Goal: Transaction & Acquisition: Book appointment/travel/reservation

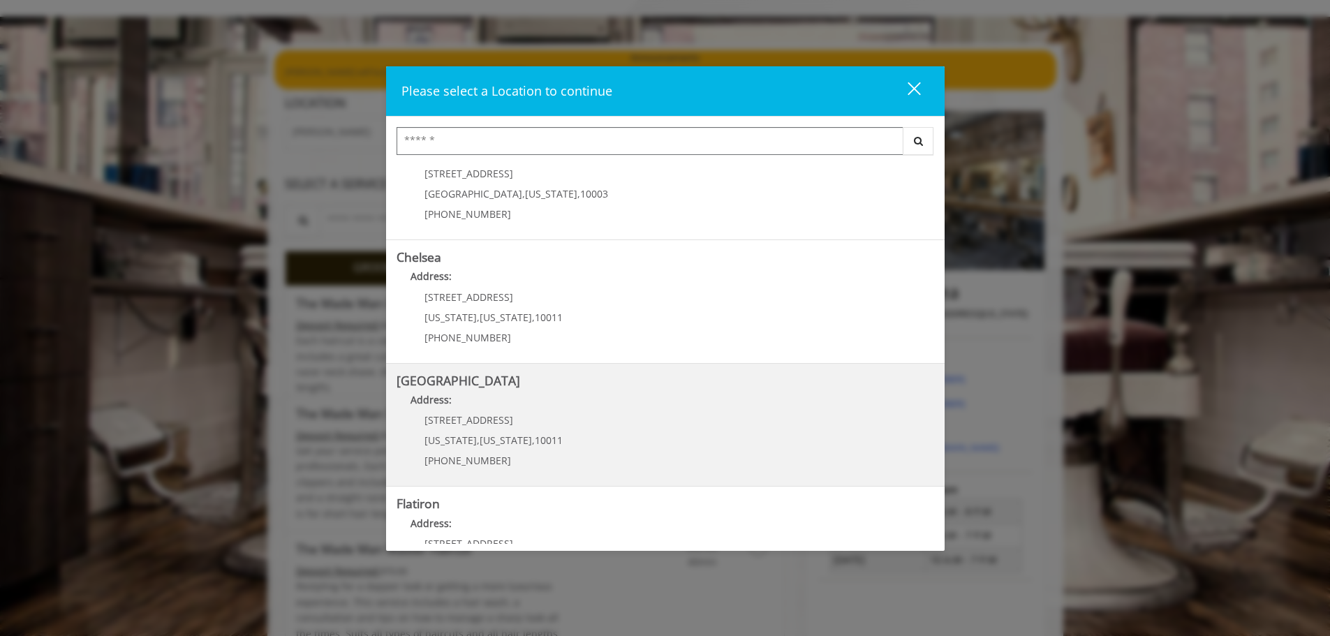
scroll to position [70, 0]
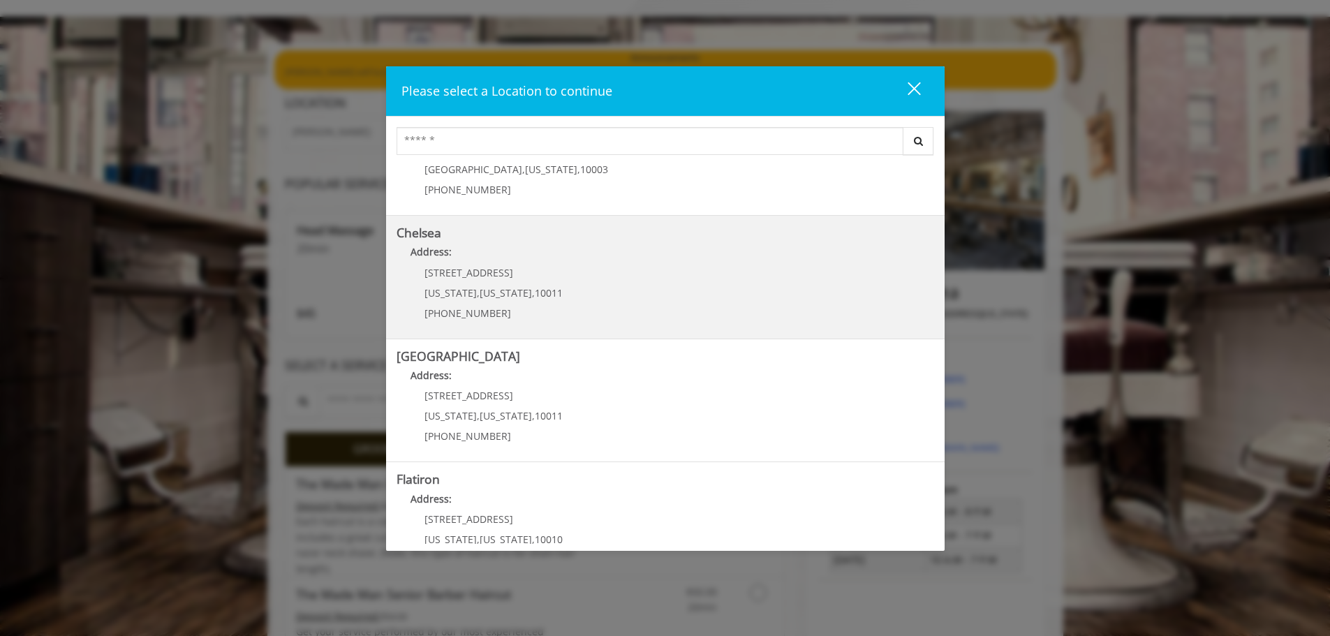
click at [478, 256] on p "Address:" at bounding box center [666, 255] width 538 height 22
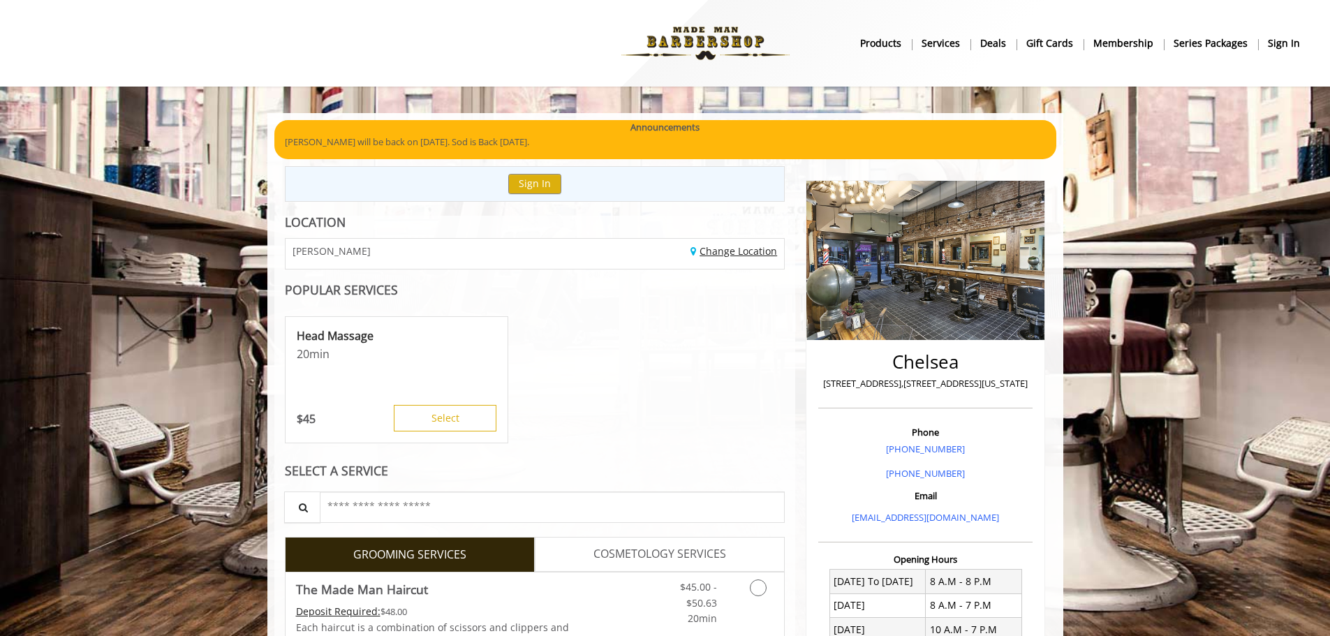
click at [723, 252] on link "Change Location" at bounding box center [733, 250] width 87 height 13
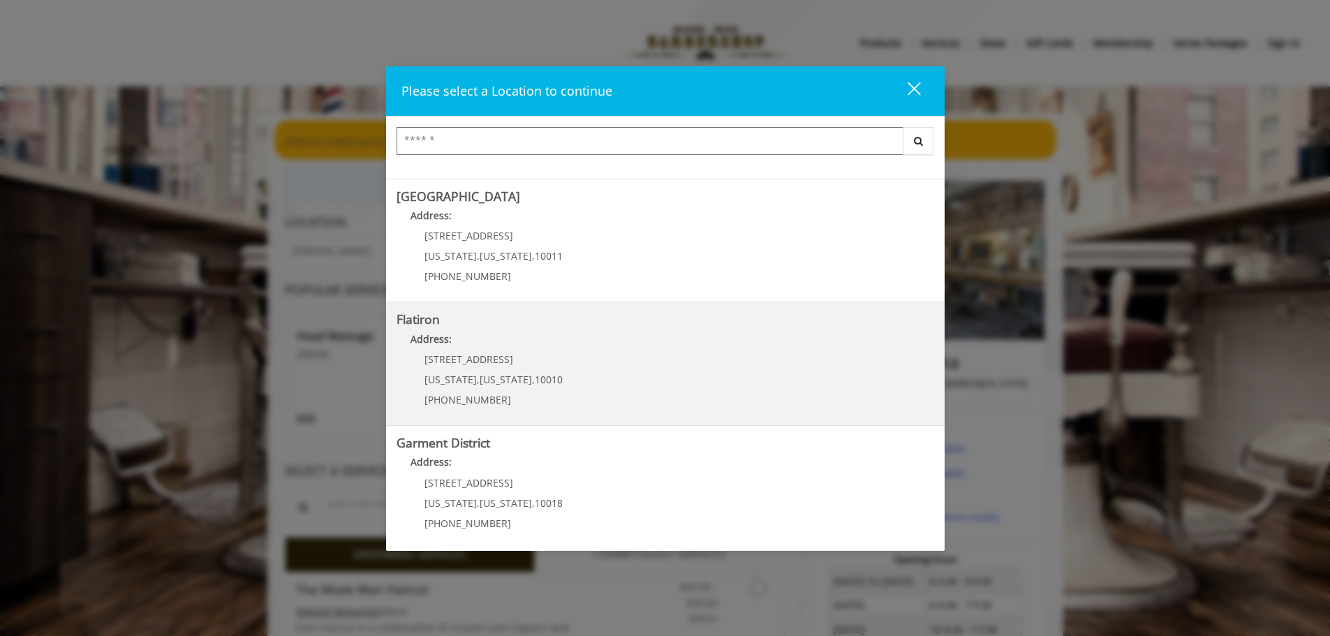
scroll to position [235, 0]
click at [554, 361] on div "10 E 23rd St New York , New York , 10010 (917) 475-1765" at bounding box center [483, 379] width 173 height 61
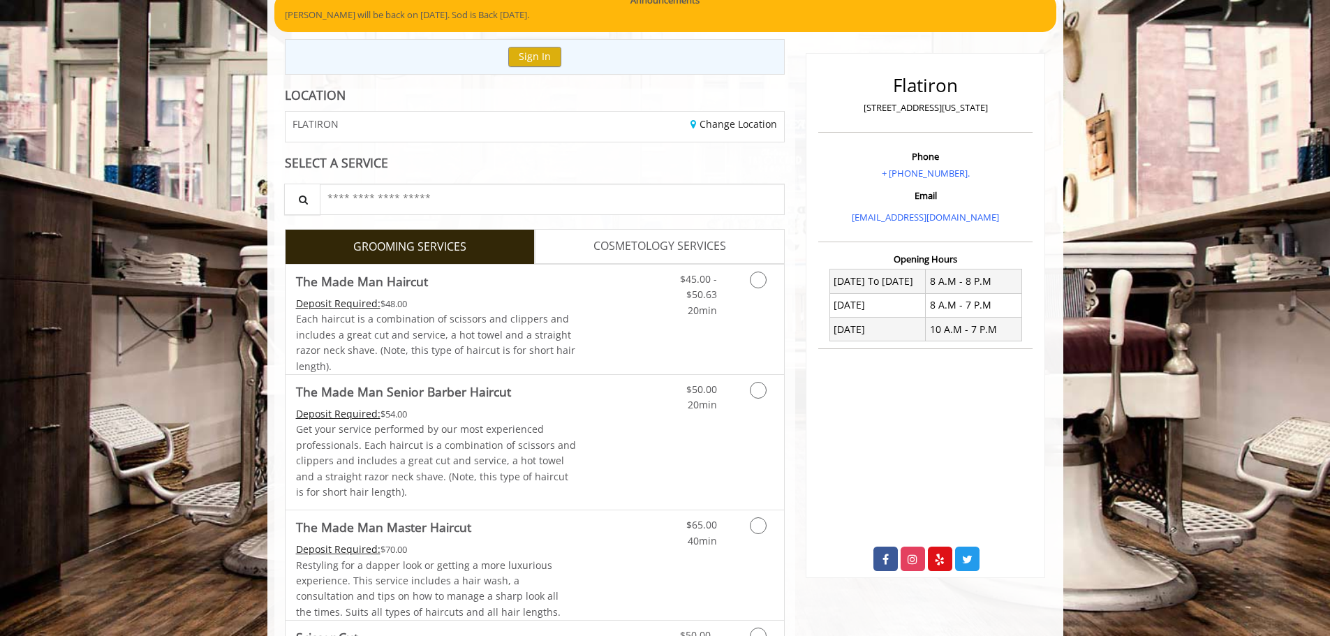
scroll to position [140, 0]
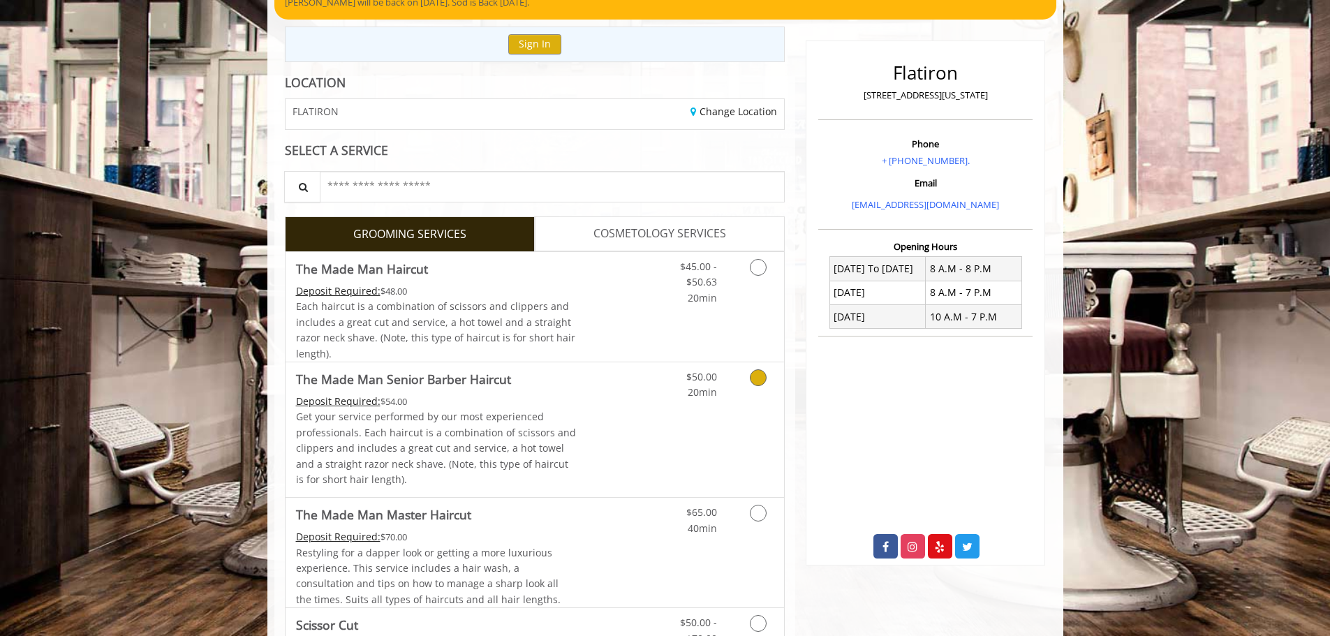
click at [746, 378] on link "Grooming services" at bounding box center [756, 381] width 36 height 38
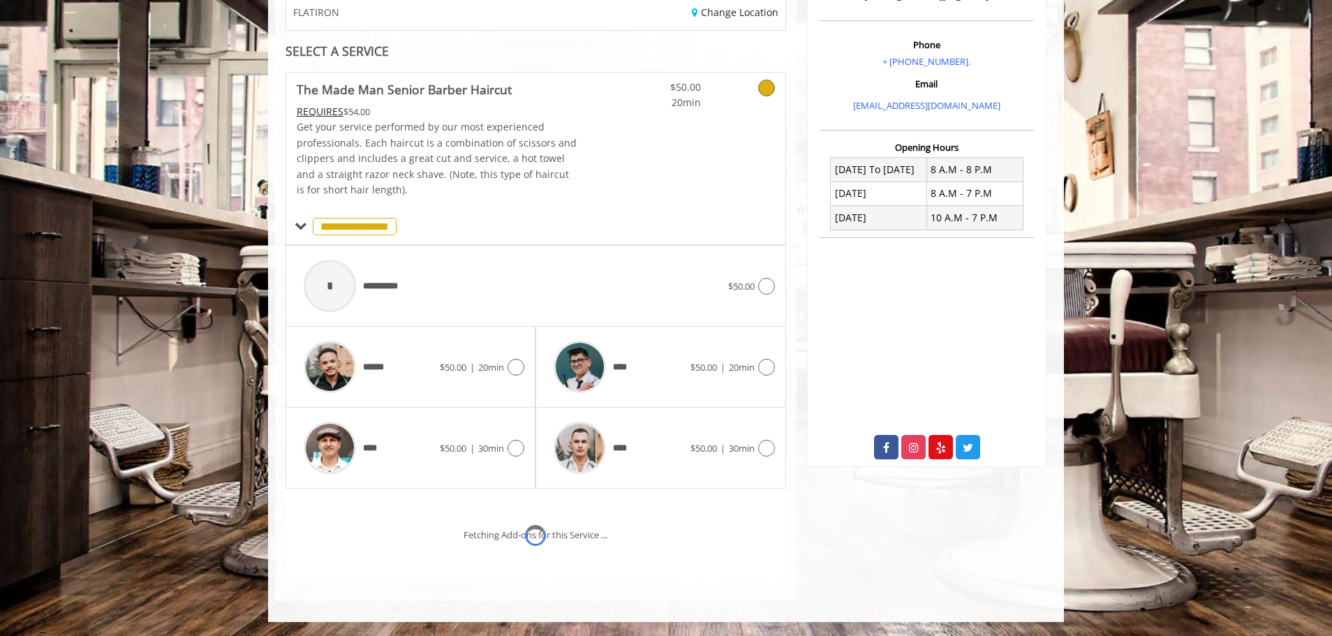
scroll to position [298, 0]
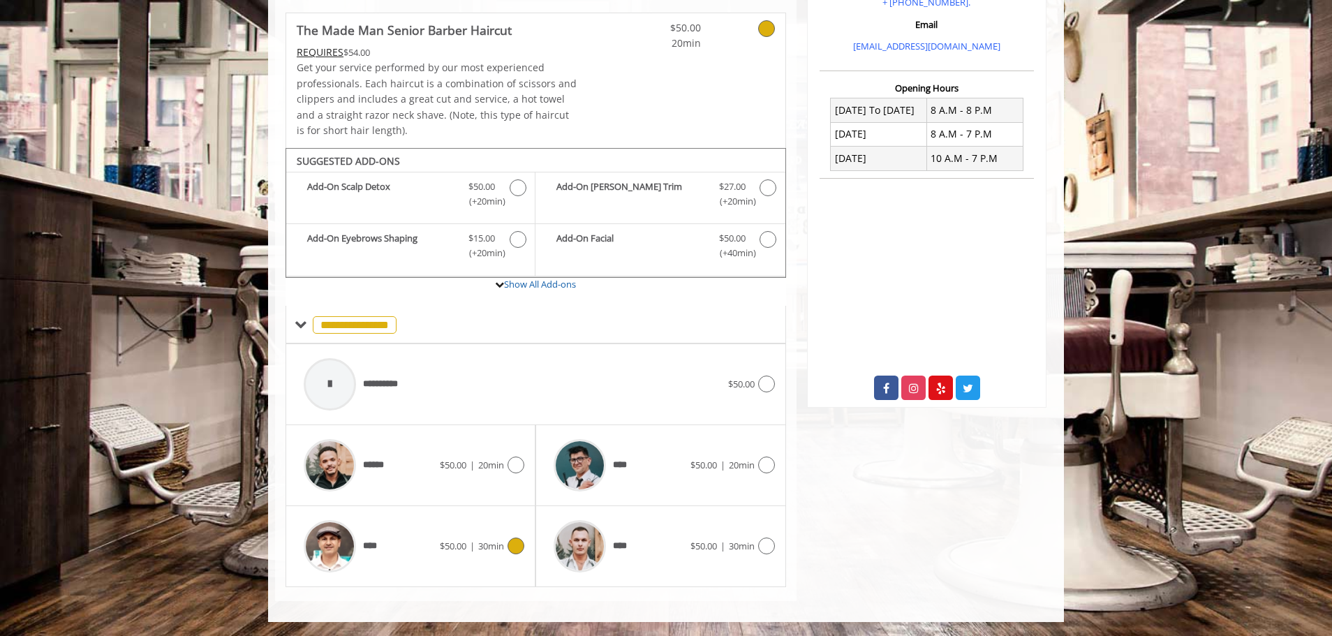
click at [483, 554] on div "**** $50.00 | 30min" at bounding box center [411, 546] width 228 height 66
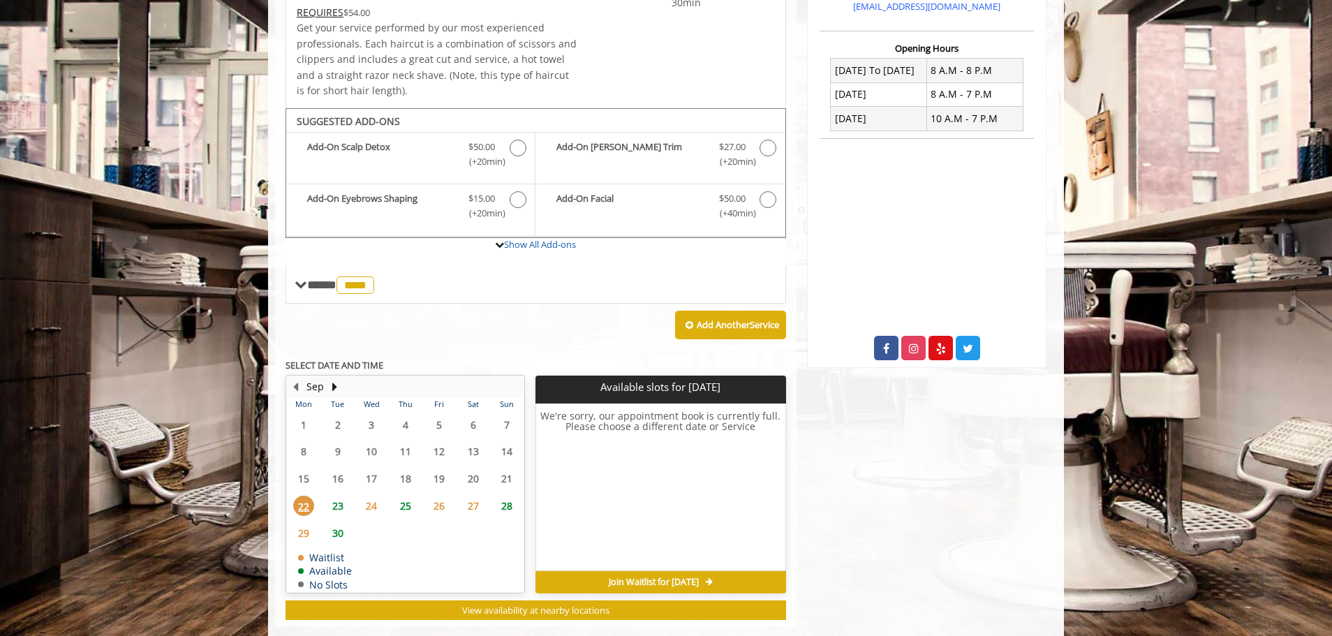
scroll to position [364, 0]
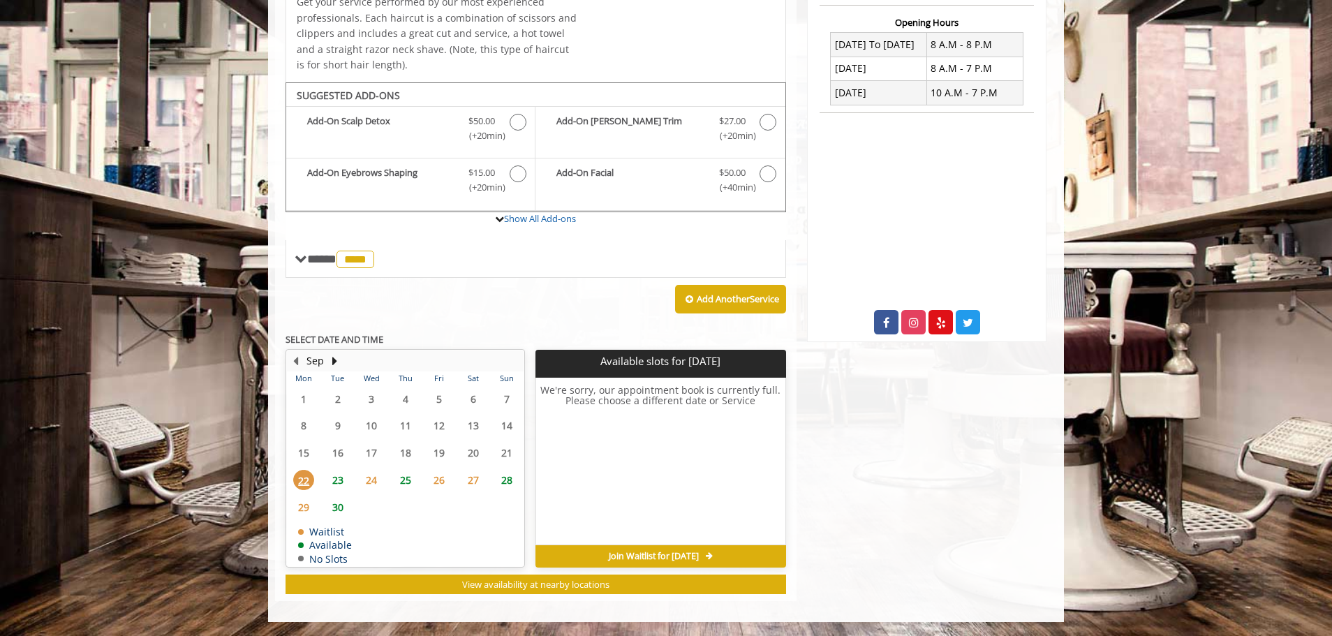
click at [407, 477] on span "25" at bounding box center [405, 480] width 21 height 20
click at [573, 499] on span "5:00 PM" at bounding box center [582, 502] width 33 height 11
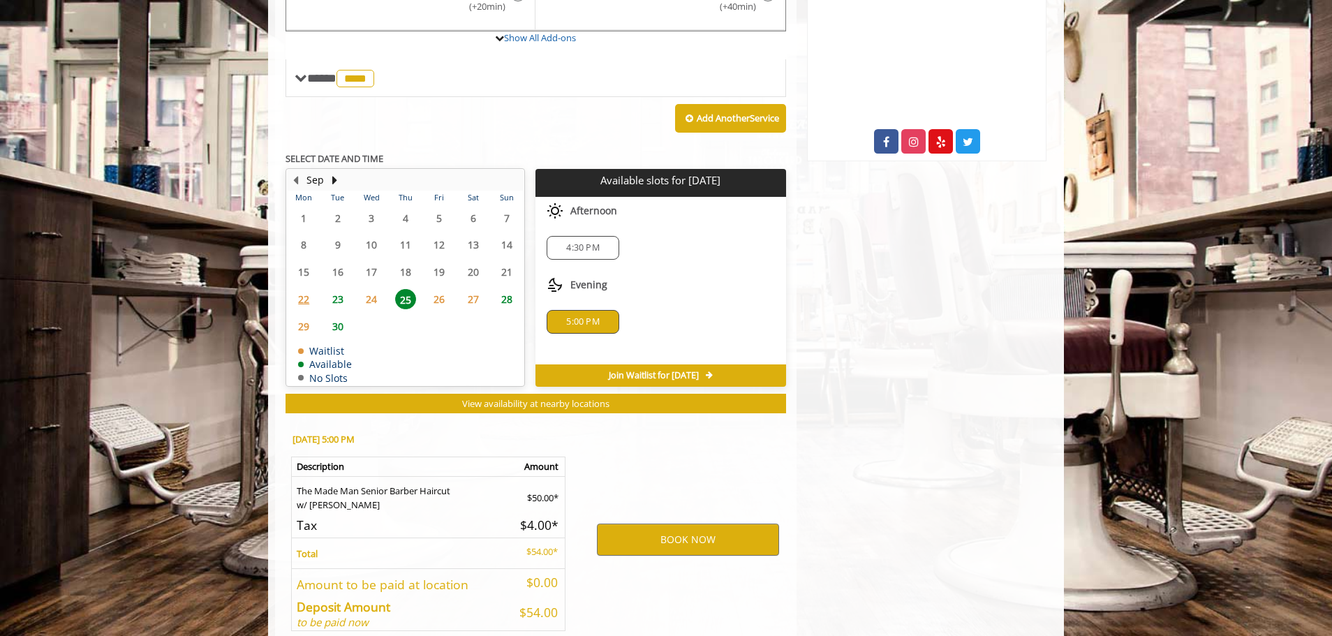
scroll to position [616, 0]
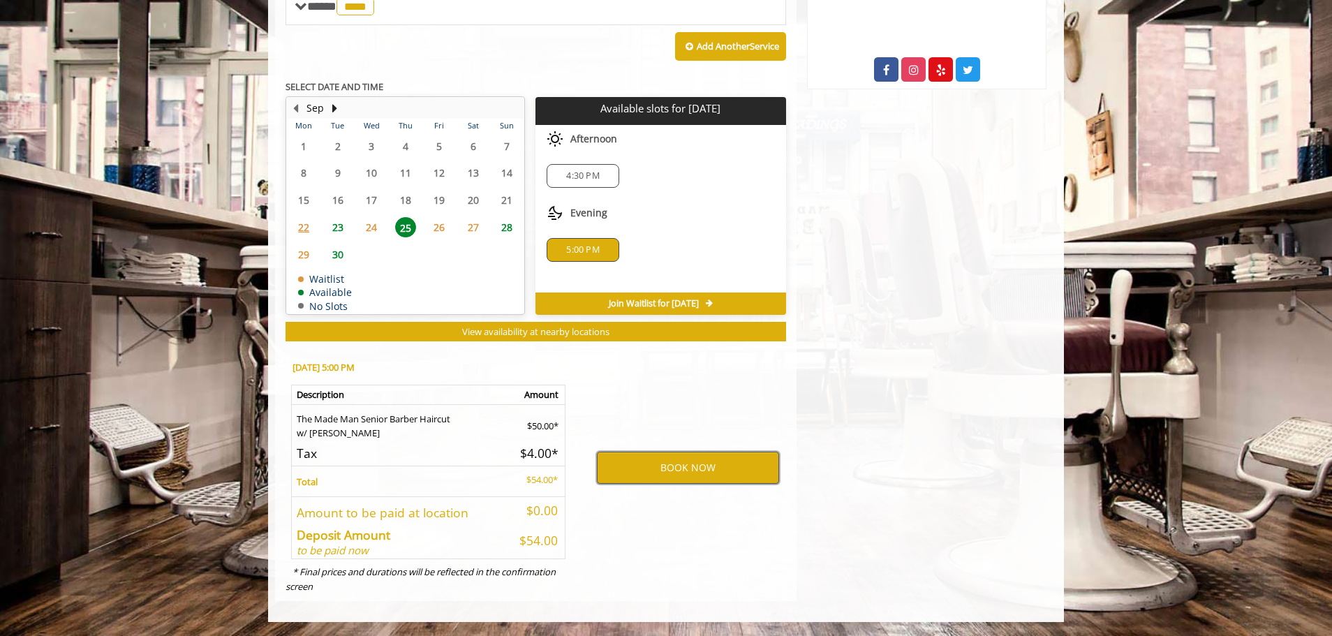
click at [642, 469] on button "BOOK NOW" at bounding box center [688, 468] width 182 height 32
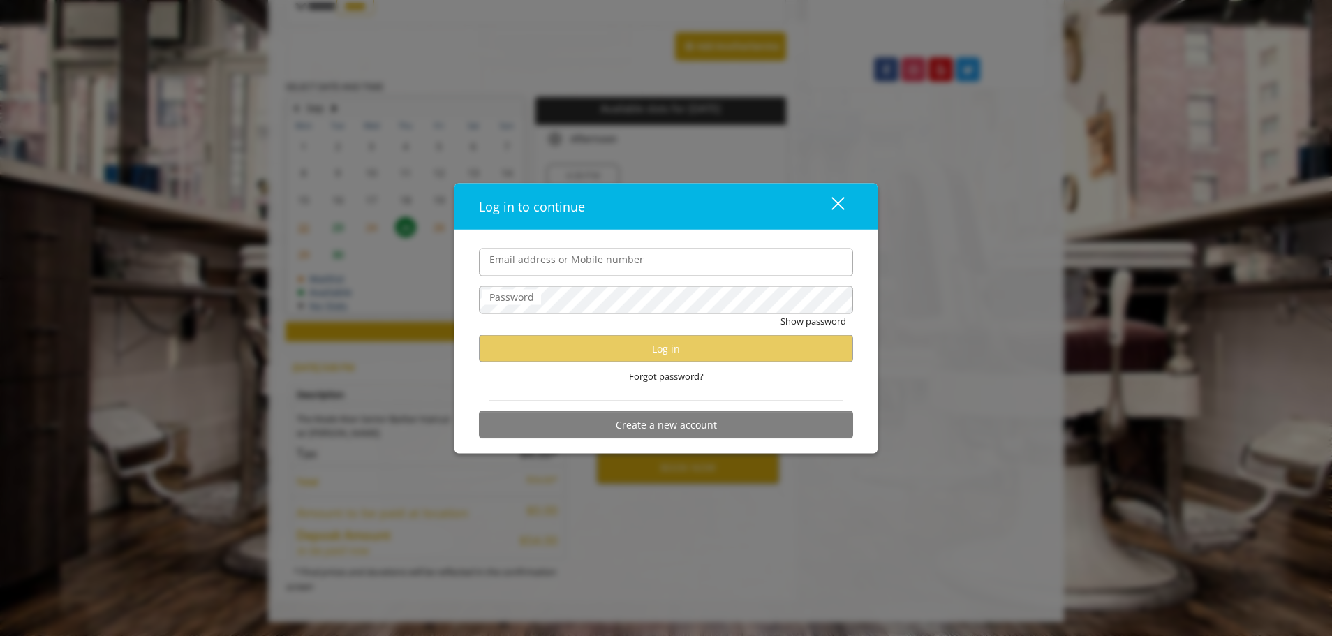
click at [635, 272] on input "Email address or Mobile number" at bounding box center [666, 262] width 374 height 28
type input "**********"
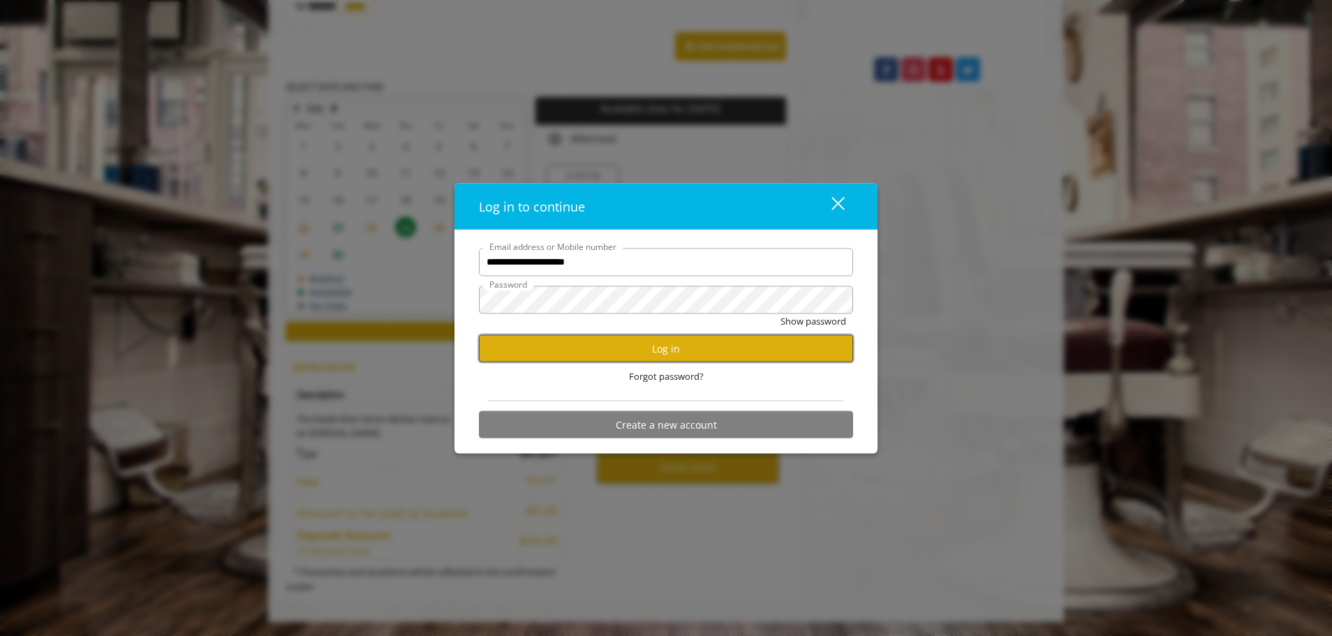
click at [757, 341] on button "Log in" at bounding box center [666, 348] width 374 height 27
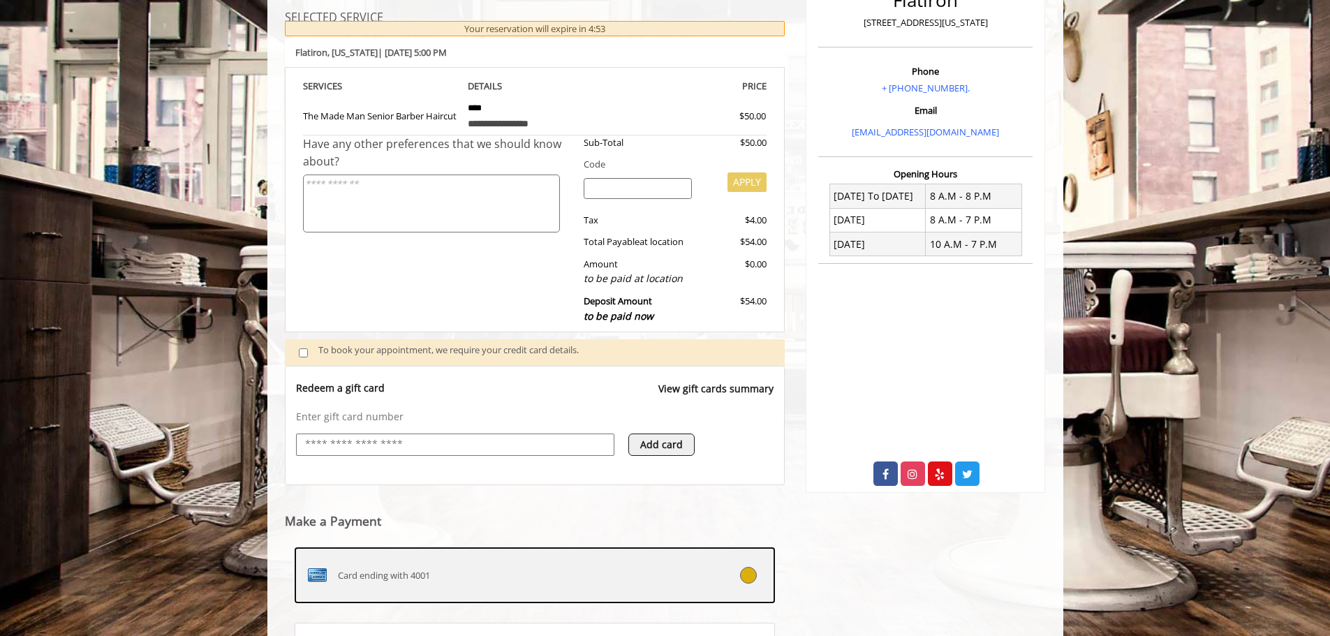
scroll to position [353, 0]
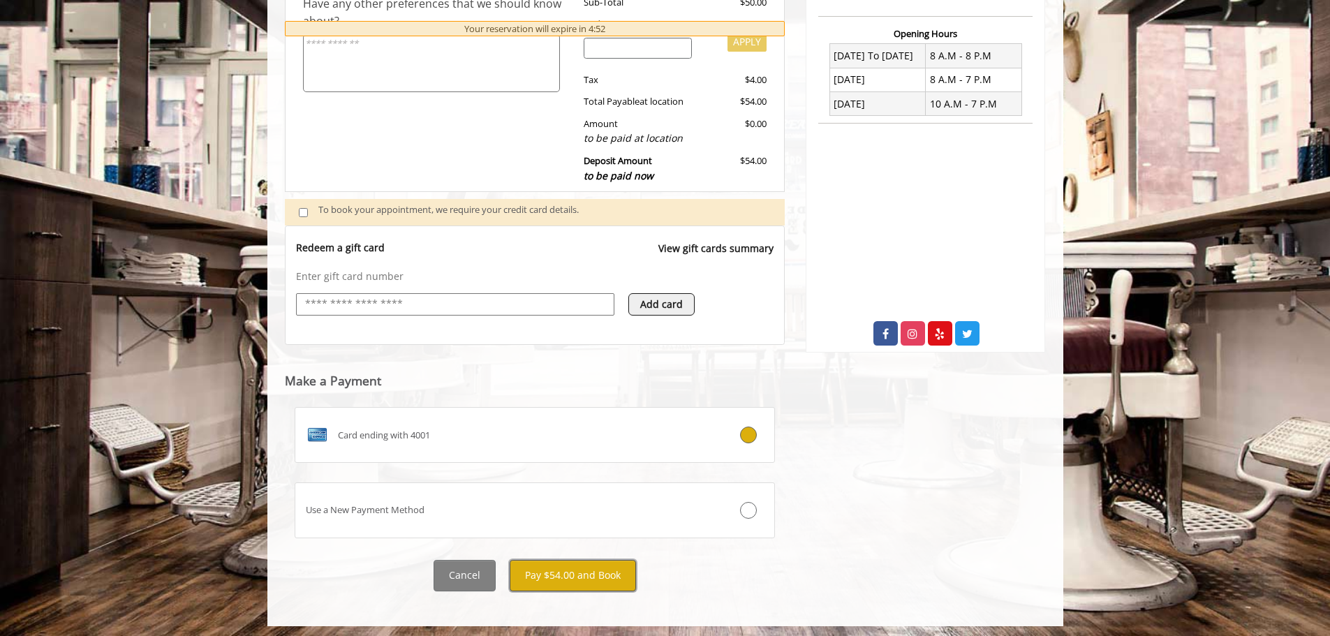
click at [564, 570] on button "Pay $54.00 and Book" at bounding box center [573, 575] width 126 height 31
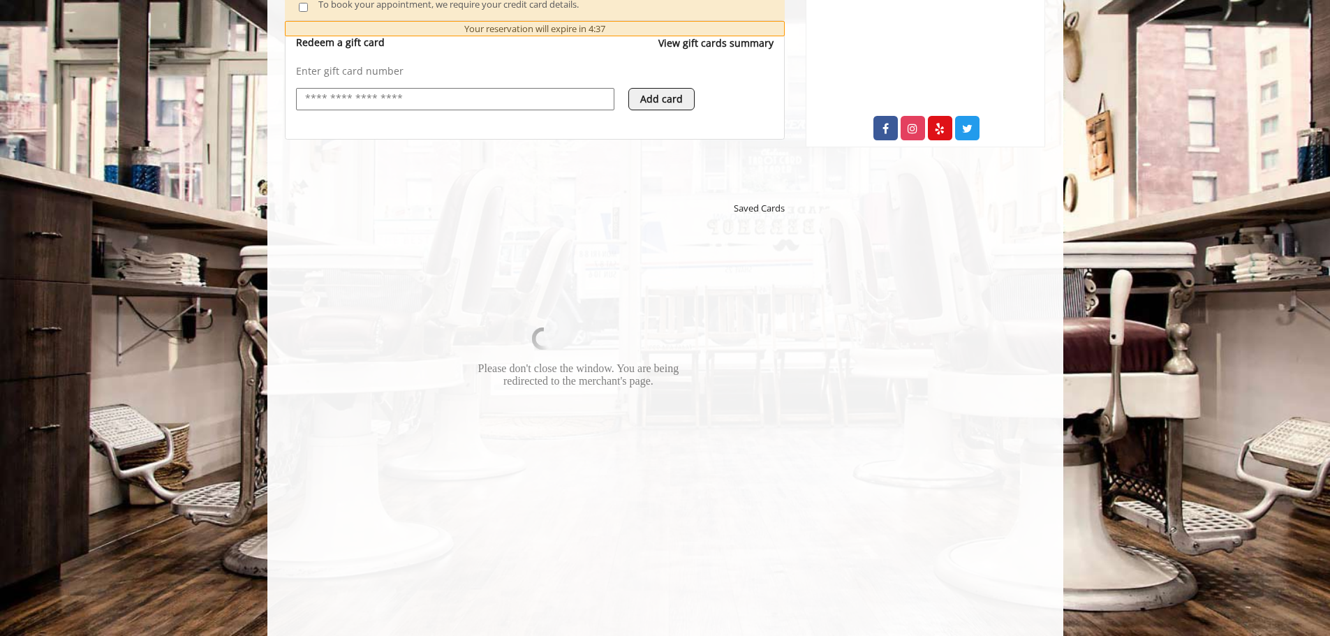
scroll to position [559, 0]
